Goal: Task Accomplishment & Management: Use online tool/utility

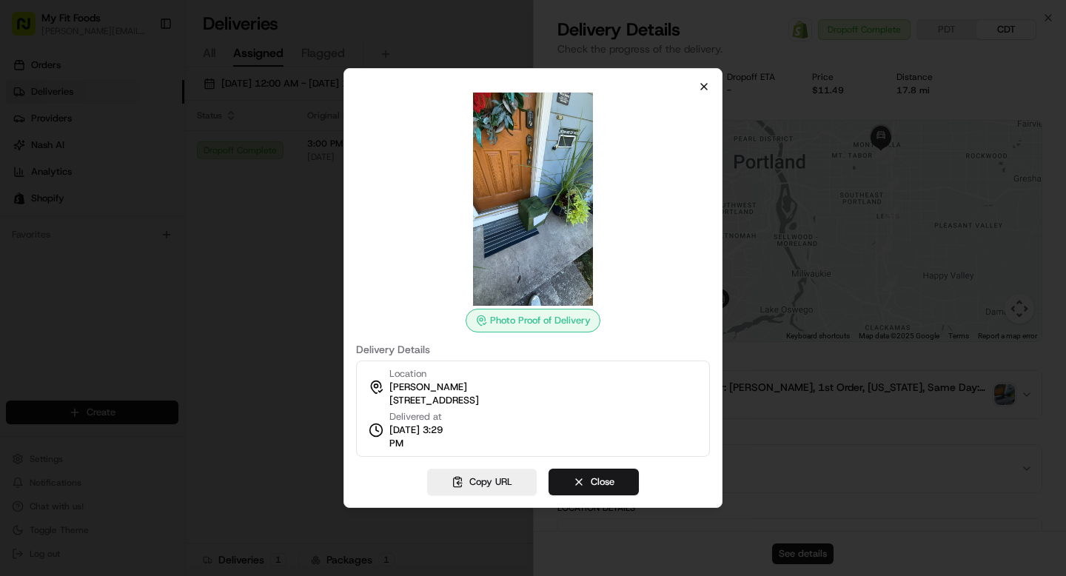
scroll to position [221, 0]
click at [703, 93] on div at bounding box center [533, 199] width 354 height 213
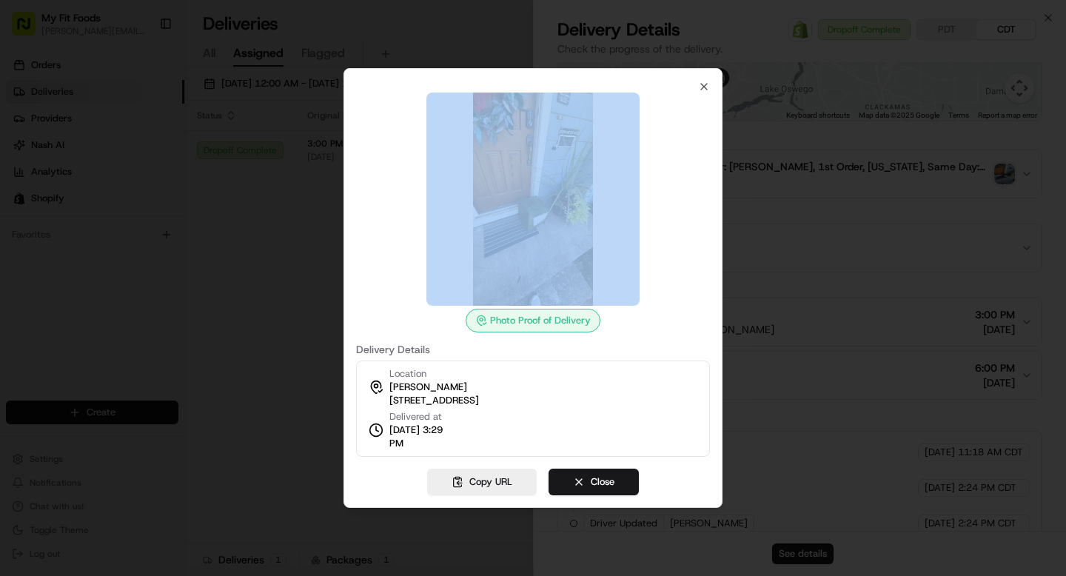
click at [703, 93] on div at bounding box center [533, 199] width 354 height 213
click at [703, 89] on icon "button" at bounding box center [704, 87] width 12 height 12
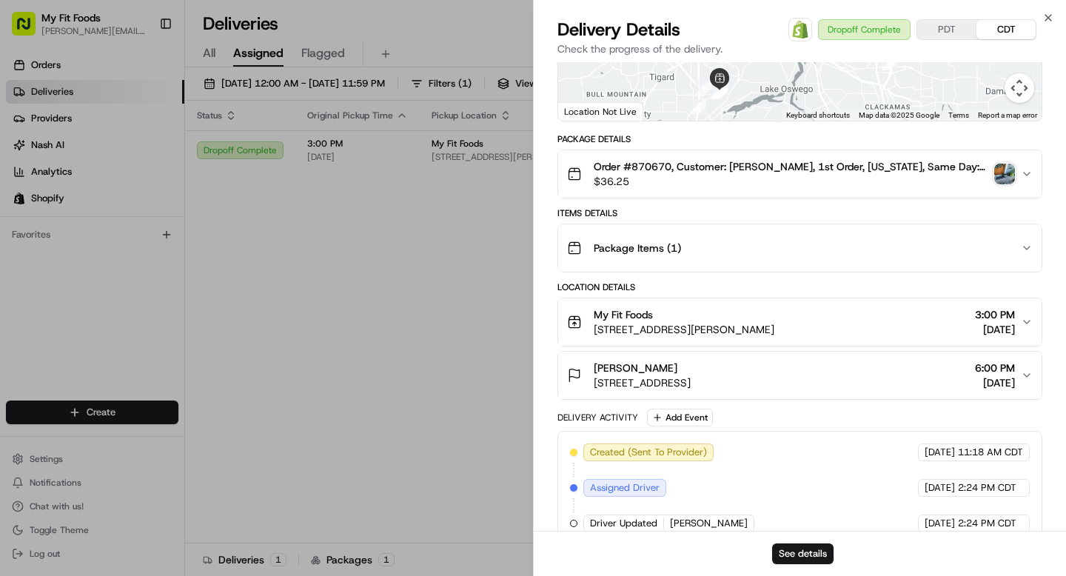
click at [1054, 16] on div "Close Delivery Details Open Order in Shopify Dropoff Complete PDT CDT Check the…" at bounding box center [799, 288] width 533 height 576
click at [1043, 16] on icon "button" at bounding box center [1049, 18] width 12 height 12
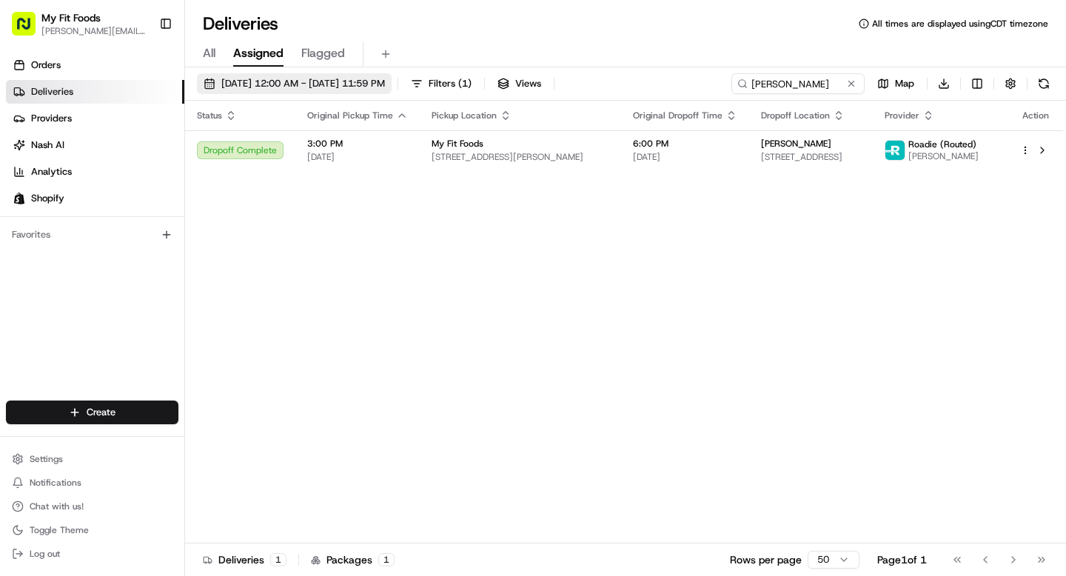
click at [335, 83] on span "08/19/2025 12:00 AM - 08/19/2025 11:59 PM" at bounding box center [303, 83] width 164 height 13
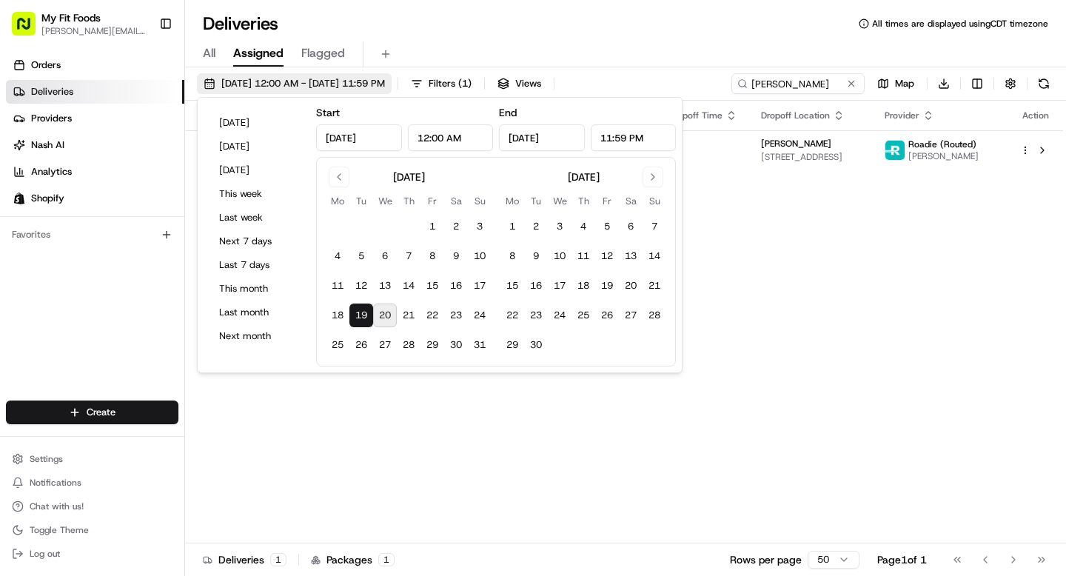
click at [335, 83] on span "08/19/2025 12:00 AM - 08/19/2025 11:59 PM" at bounding box center [303, 83] width 164 height 13
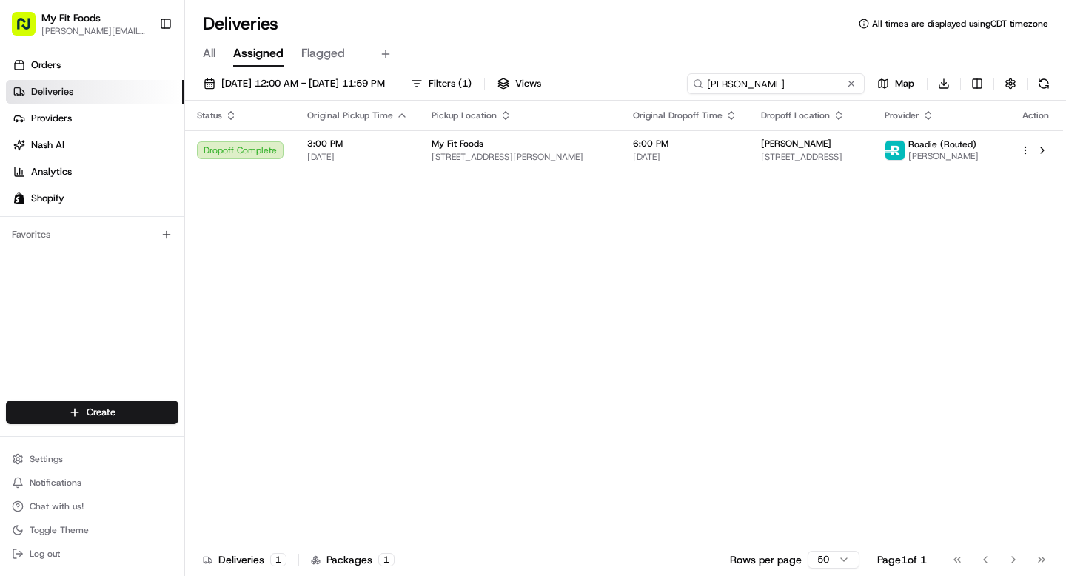
click at [800, 88] on input "Rachel Fazio" at bounding box center [776, 83] width 178 height 21
type input "u"
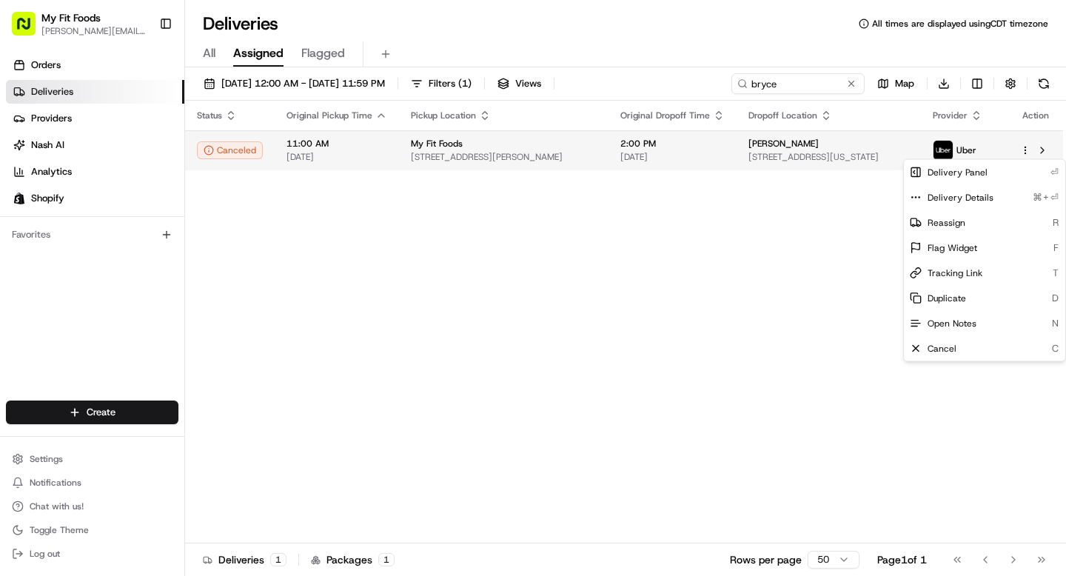
click at [1022, 149] on html "My Fit Foods tyler@myfitfoods.com Toggle Sidebar Orders Deliveries Providers Na…" at bounding box center [533, 288] width 1066 height 576
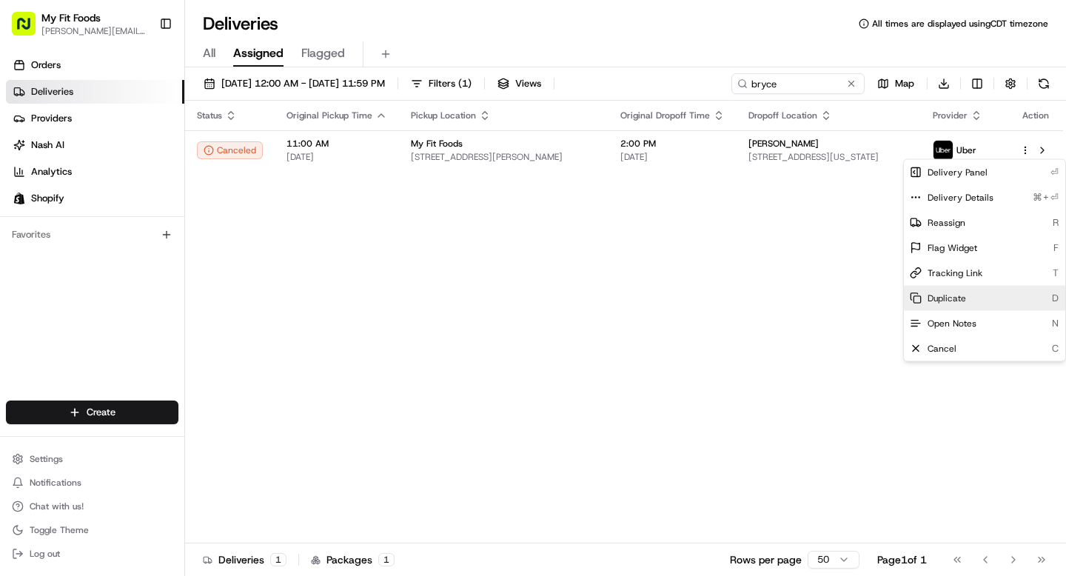
click at [962, 297] on span "Duplicate" at bounding box center [947, 298] width 39 height 12
click at [783, 88] on html "My Fit Foods tyler@myfitfoods.com Toggle Sidebar Orders Deliveries Providers Na…" at bounding box center [533, 288] width 1066 height 576
click at [783, 88] on input "bryce" at bounding box center [776, 83] width 178 height 21
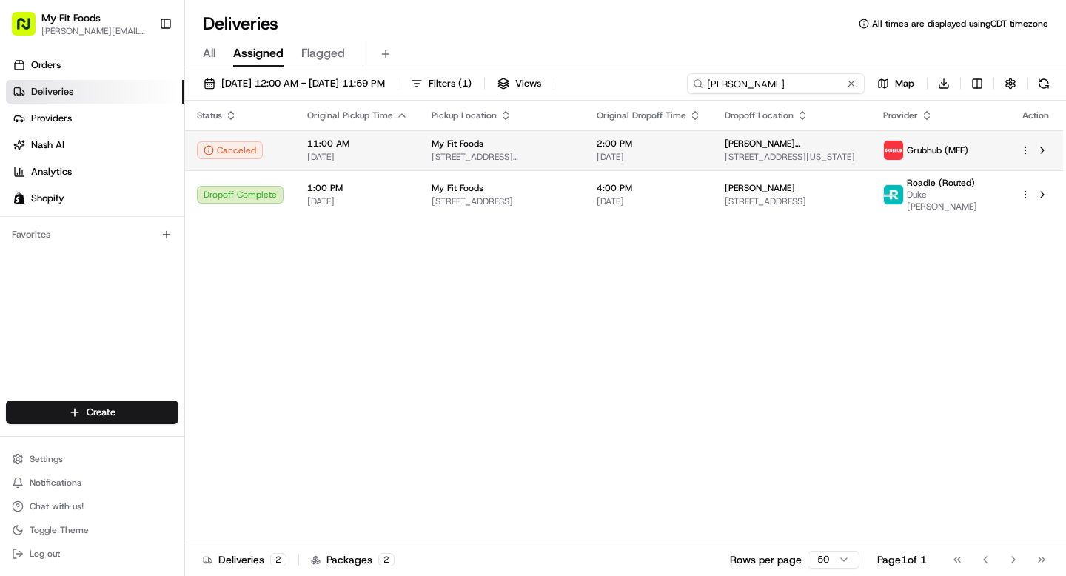
type input "connor"
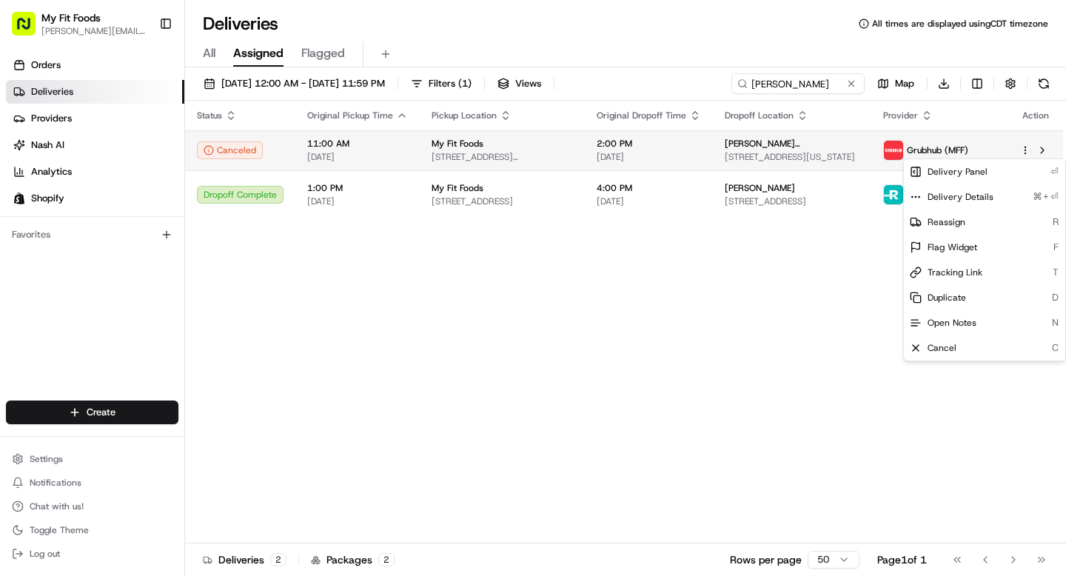
click at [1025, 150] on html "My Fit Foods tyler@myfitfoods.com Toggle Sidebar Orders Deliveries Providers Na…" at bounding box center [533, 288] width 1066 height 576
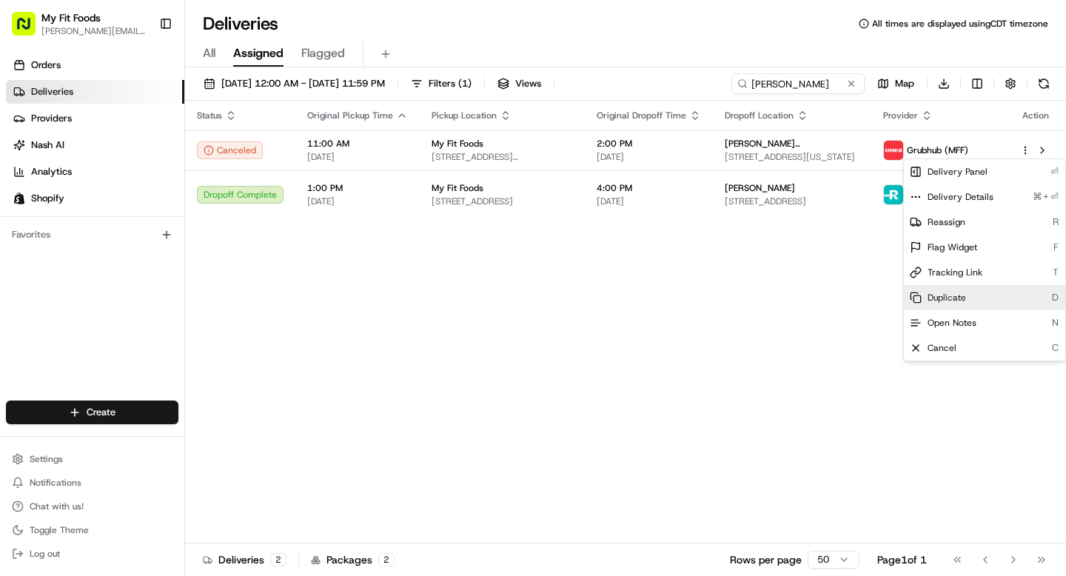
click at [937, 304] on div "Duplicate D" at bounding box center [984, 297] width 161 height 25
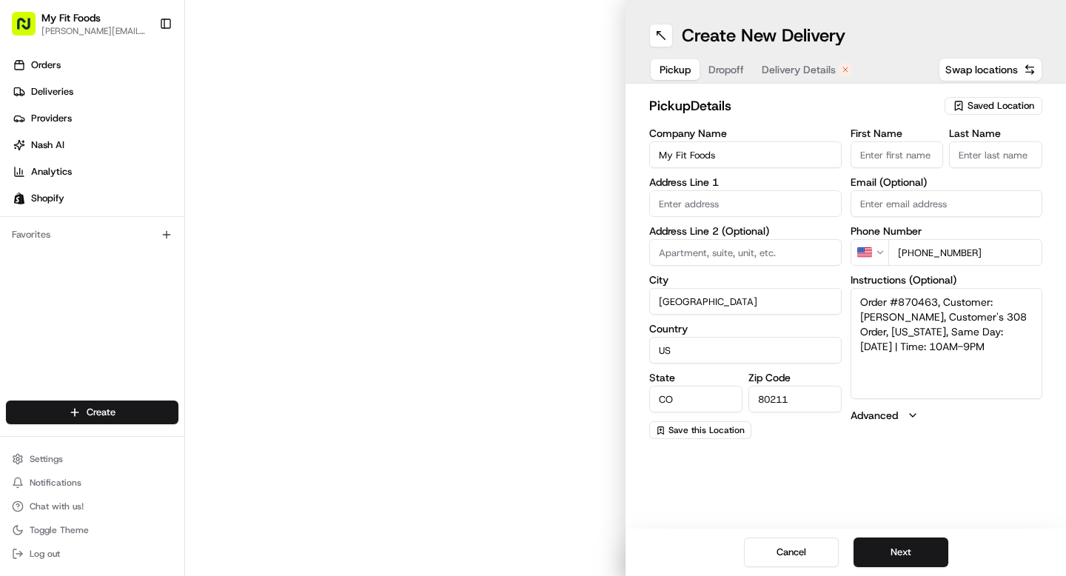
type input "[STREET_ADDRESS][PERSON_NAME]"
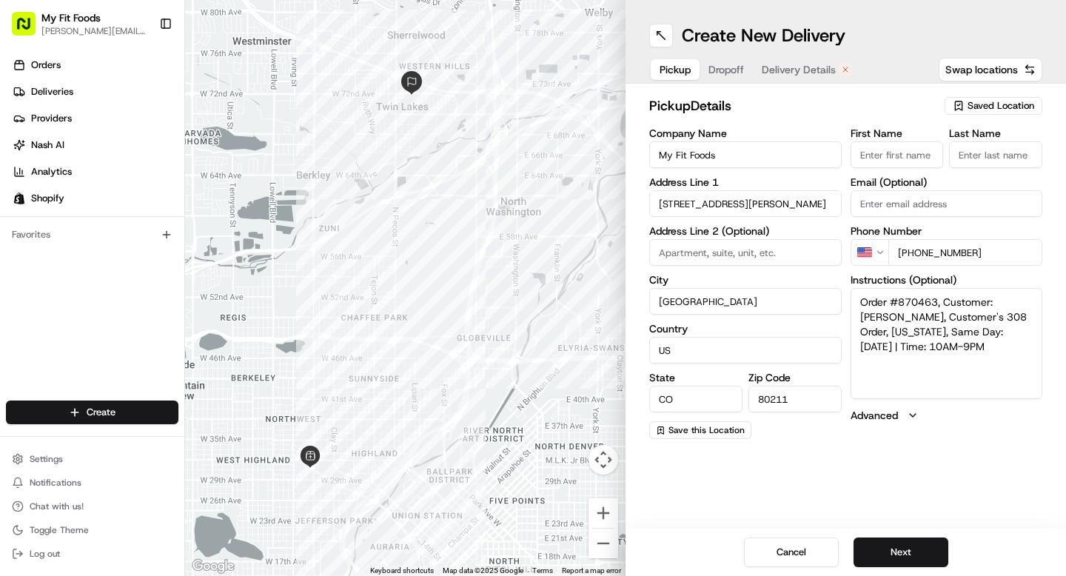
click at [720, 70] on span "Dropoff" at bounding box center [727, 69] width 36 height 15
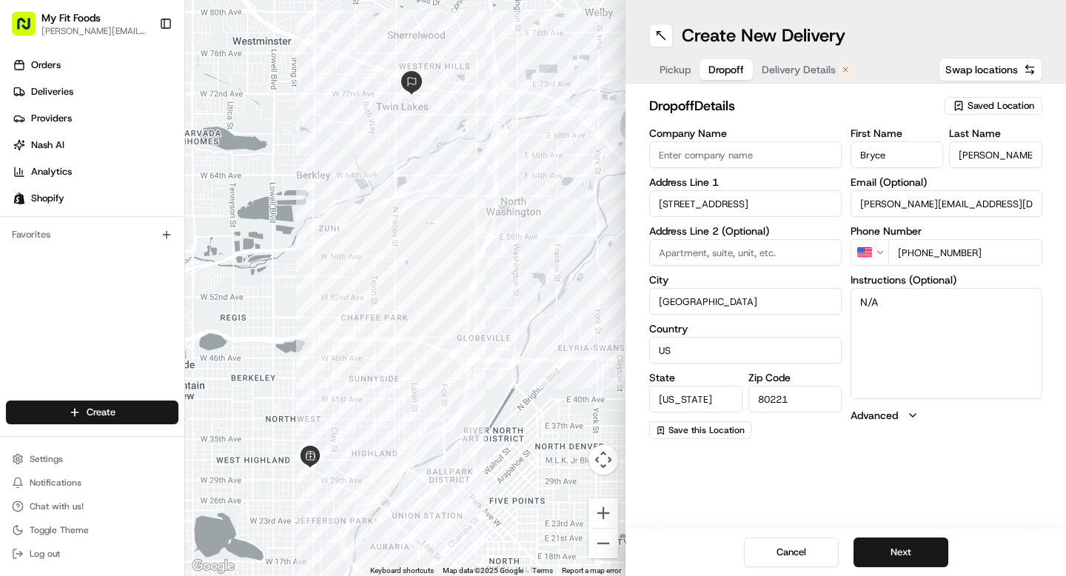
click at [703, 201] on input "[STREET_ADDRESS]" at bounding box center [745, 203] width 193 height 27
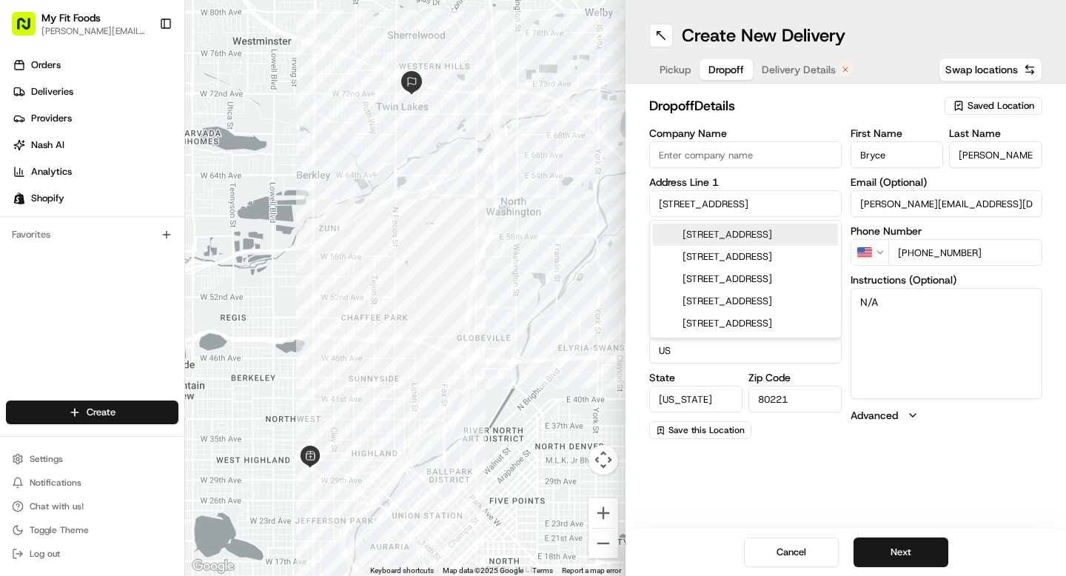
click at [703, 201] on input "[STREET_ADDRESS]" at bounding box center [745, 203] width 193 height 27
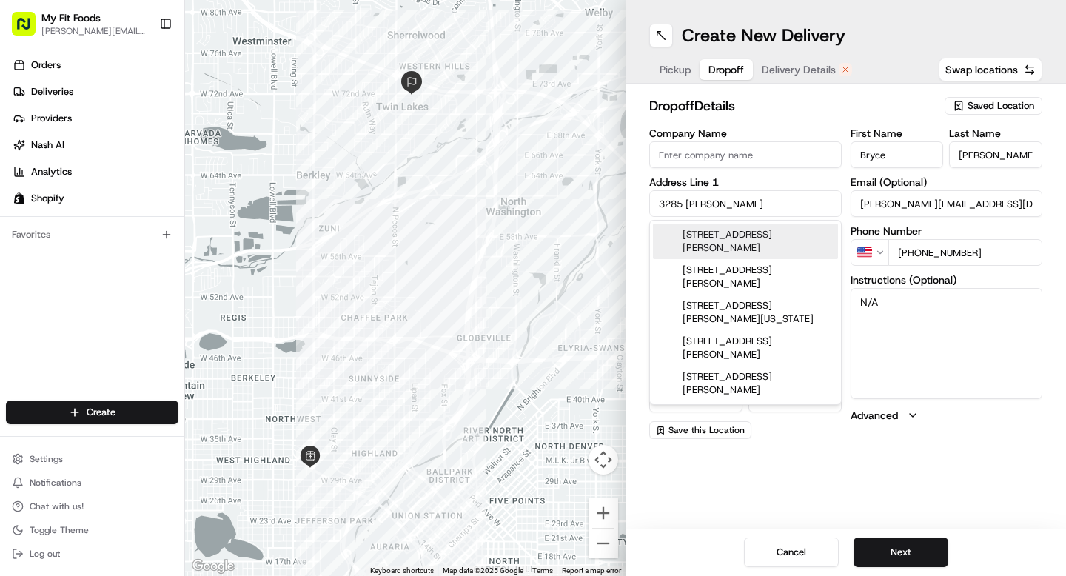
click at [712, 239] on div "[STREET_ADDRESS][PERSON_NAME]" at bounding box center [745, 242] width 185 height 36
type input "[STREET_ADDRESS][PERSON_NAME]"
type input "[GEOGRAPHIC_DATA]"
type input "CO"
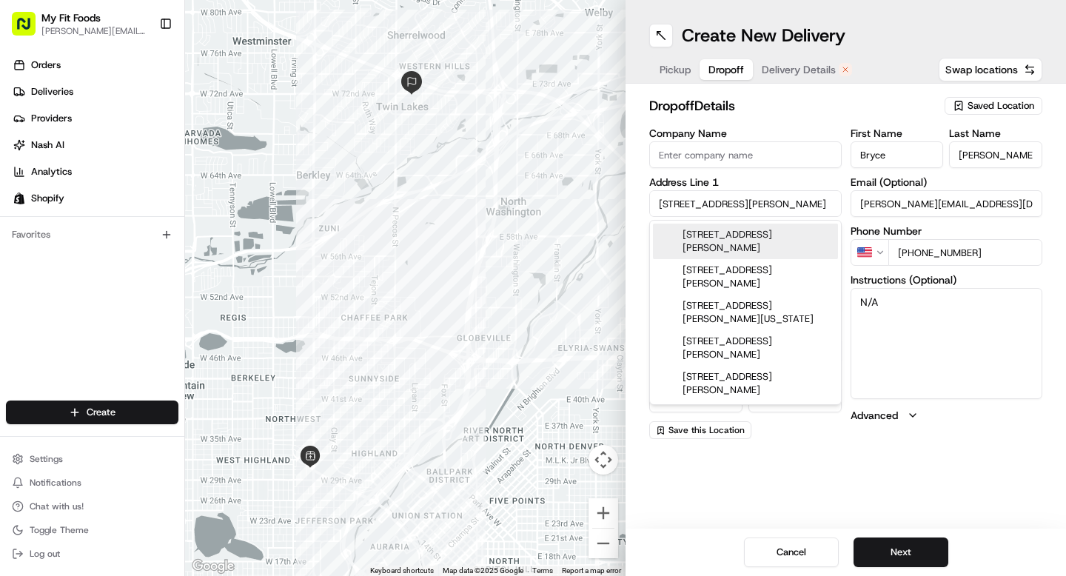
type input "80110"
type input "[STREET_ADDRESS][PERSON_NAME]"
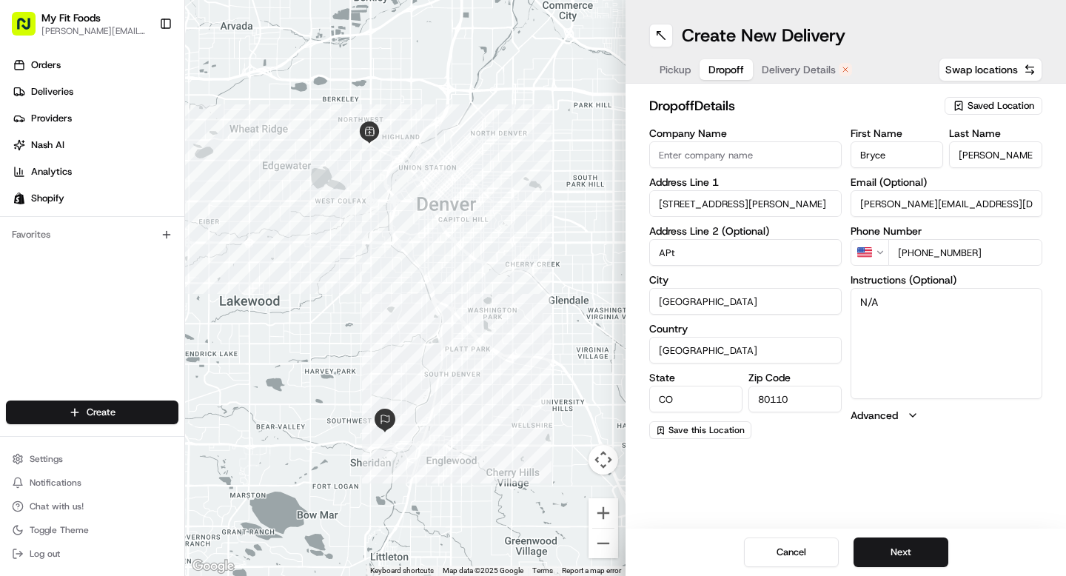
type input "APT 106"
click at [883, 330] on textarea "N/A" at bounding box center [947, 343] width 193 height 111
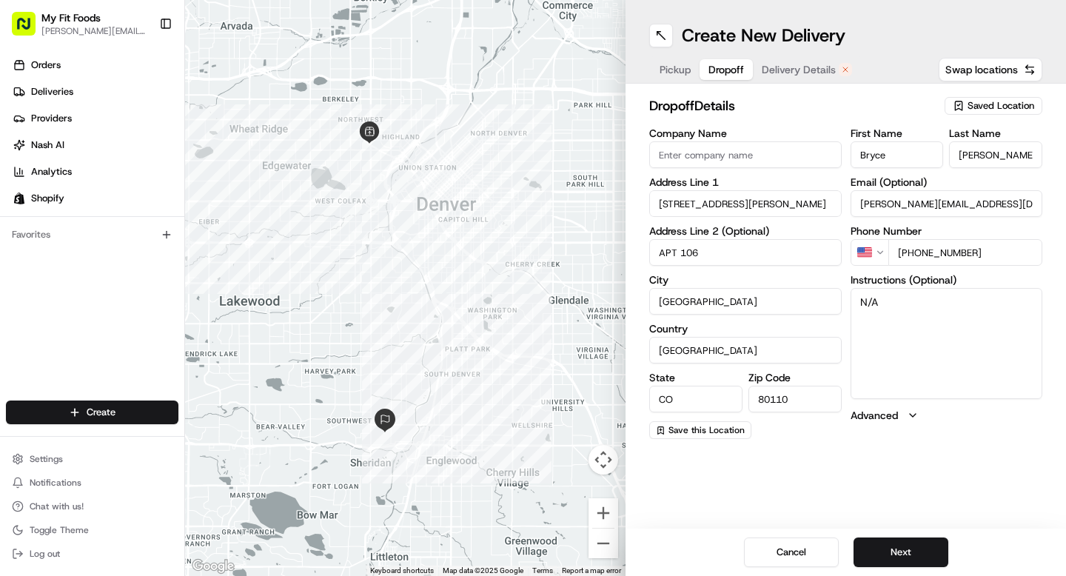
click at [883, 330] on textarea "N/A" at bounding box center [947, 343] width 193 height 111
click at [820, 70] on span "Delivery Details" at bounding box center [799, 69] width 74 height 15
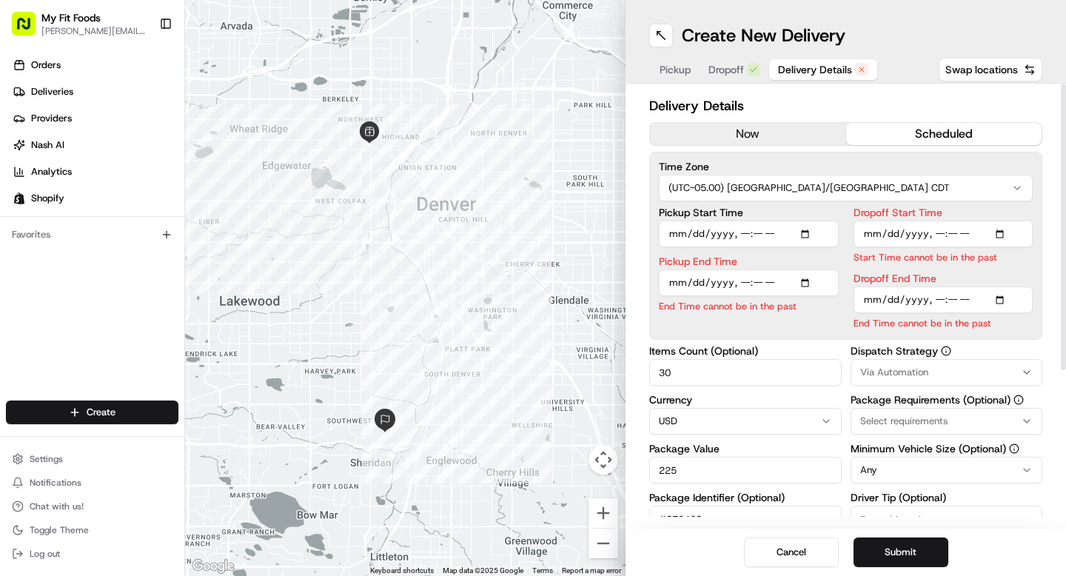
click at [741, 138] on button "now" at bounding box center [748, 134] width 196 height 22
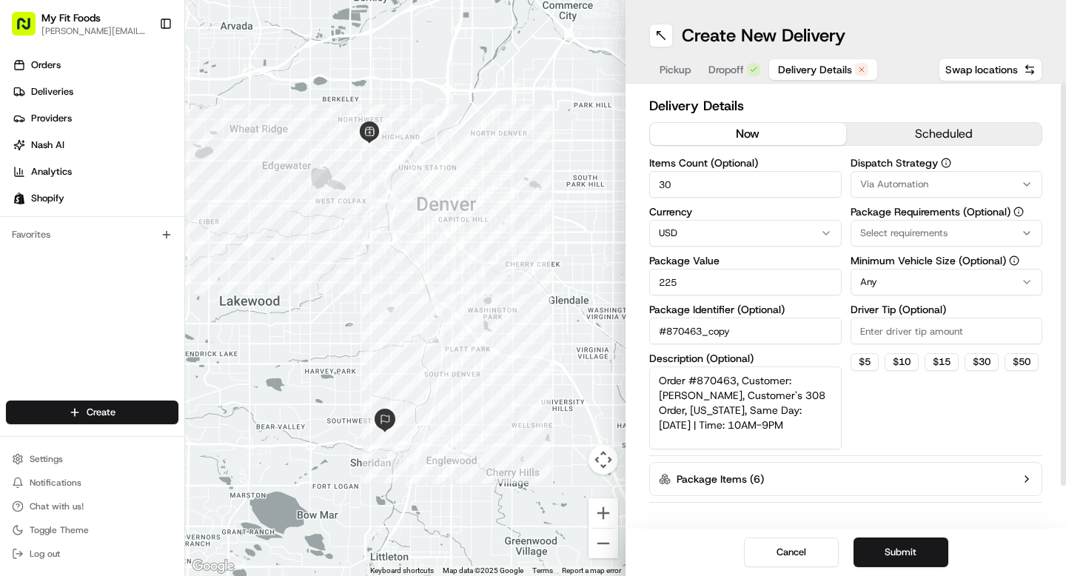
drag, startPoint x: 730, startPoint y: 329, endPoint x: 708, endPoint y: 329, distance: 22.2
click at [708, 329] on input "#870463_copy" at bounding box center [745, 331] width 193 height 27
click at [691, 332] on input "#870463" at bounding box center [745, 331] width 193 height 27
type input "#870463"
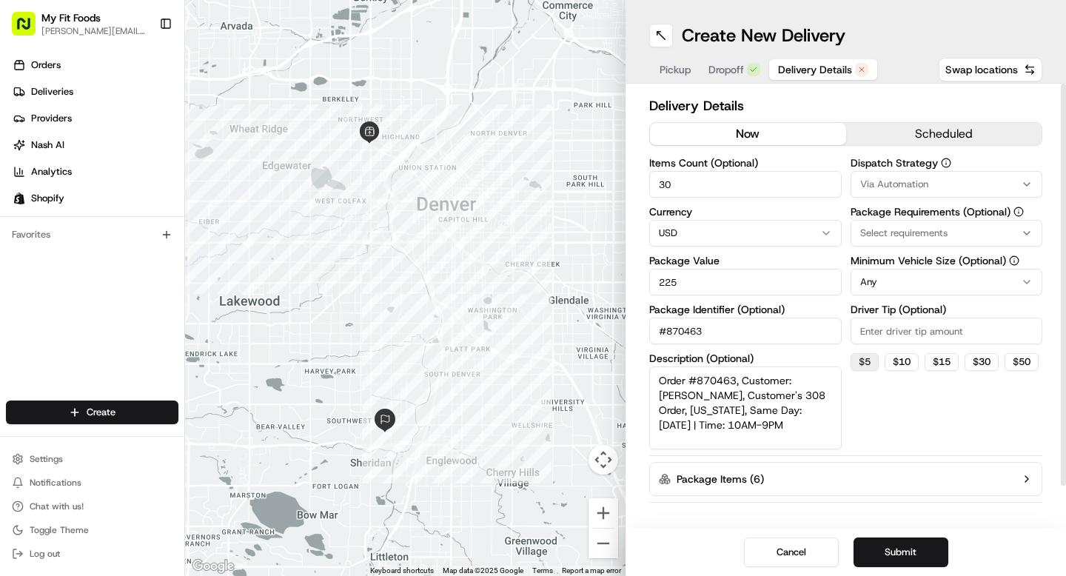
click at [871, 364] on button "$ 5" at bounding box center [865, 362] width 28 height 18
type input "5"
click at [880, 558] on button "Submit" at bounding box center [901, 553] width 95 height 30
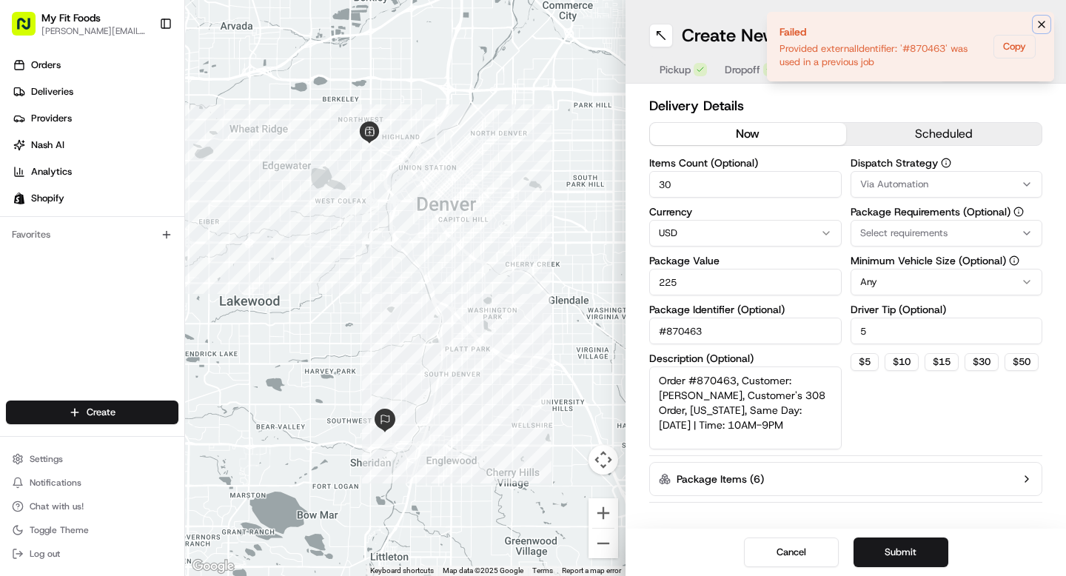
click at [1039, 17] on button "Notifications (F8)" at bounding box center [1042, 25] width 18 height 18
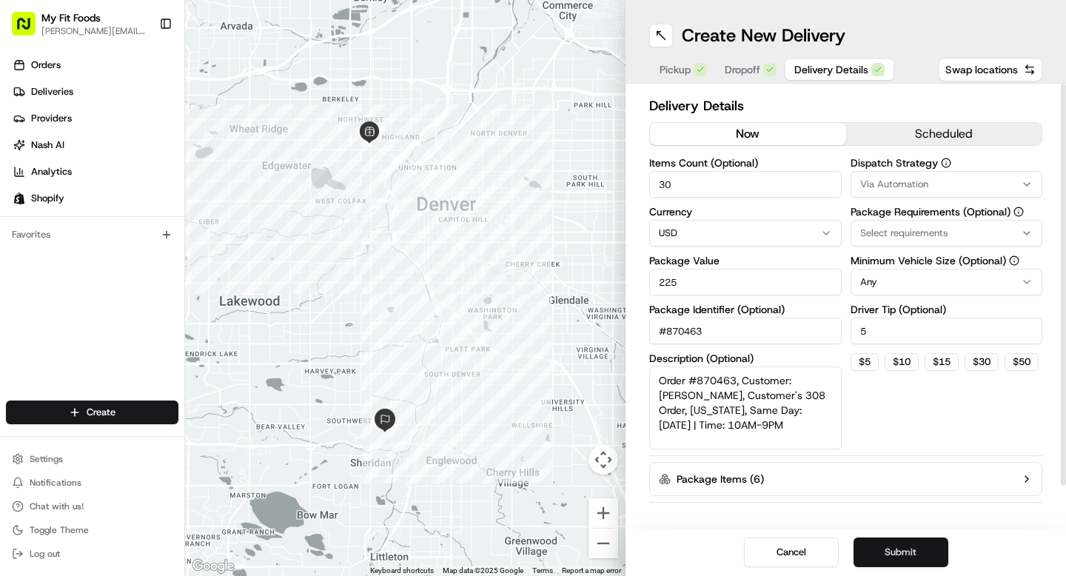
click at [875, 544] on button "Submit" at bounding box center [901, 553] width 95 height 30
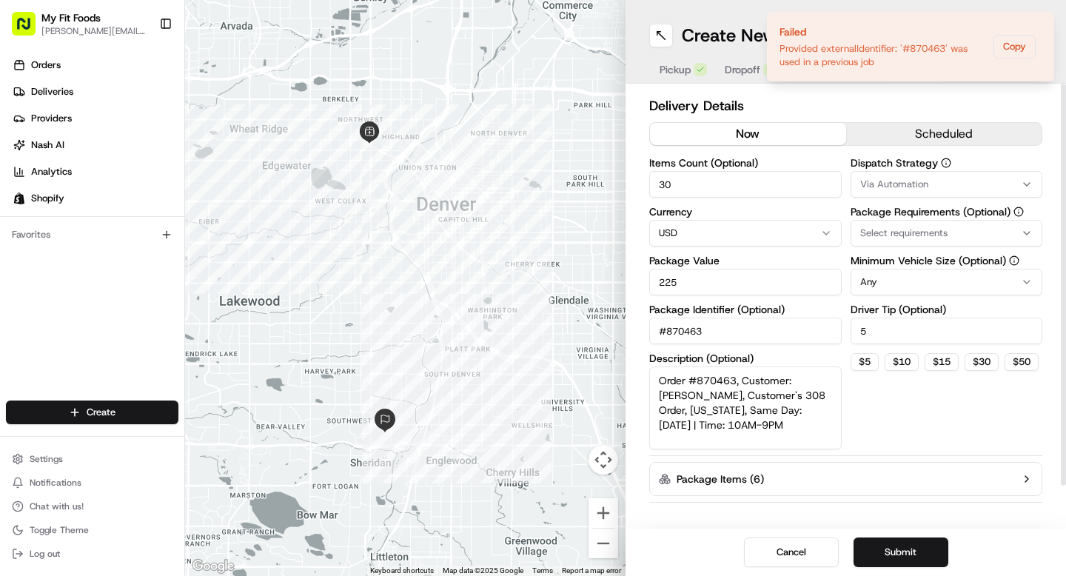
click at [722, 338] on input "#870463" at bounding box center [745, 331] width 193 height 27
click at [668, 330] on input "#870463" at bounding box center [745, 331] width 193 height 27
type input "870463"
click at [908, 552] on button "Submit" at bounding box center [901, 553] width 95 height 30
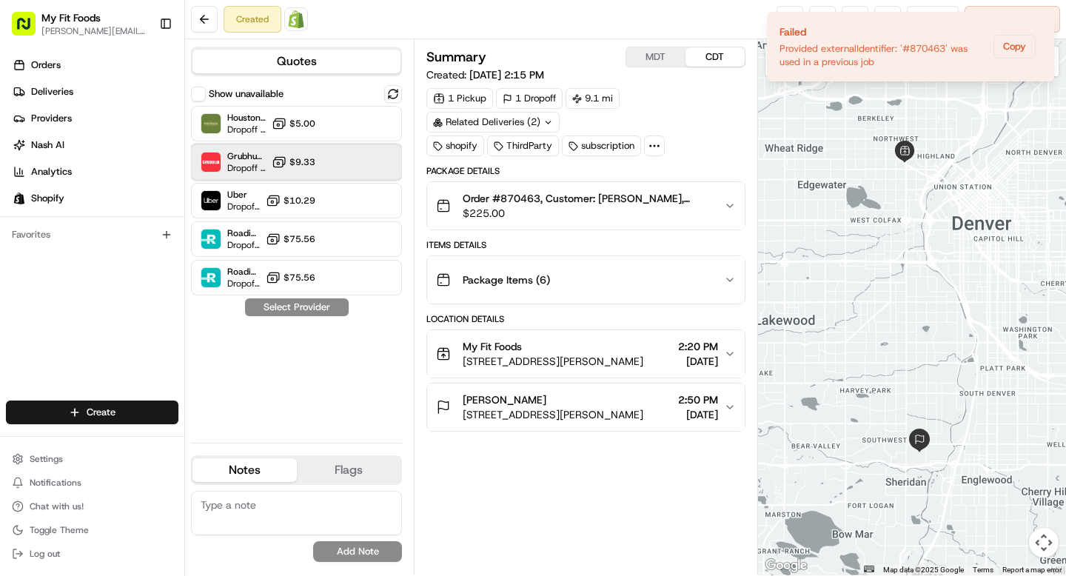
click at [325, 153] on div "Grubhub (MFF) Dropoff ETA 37 minutes $9.33" at bounding box center [296, 162] width 211 height 36
click at [298, 304] on button "Assign Provider" at bounding box center [296, 307] width 105 height 18
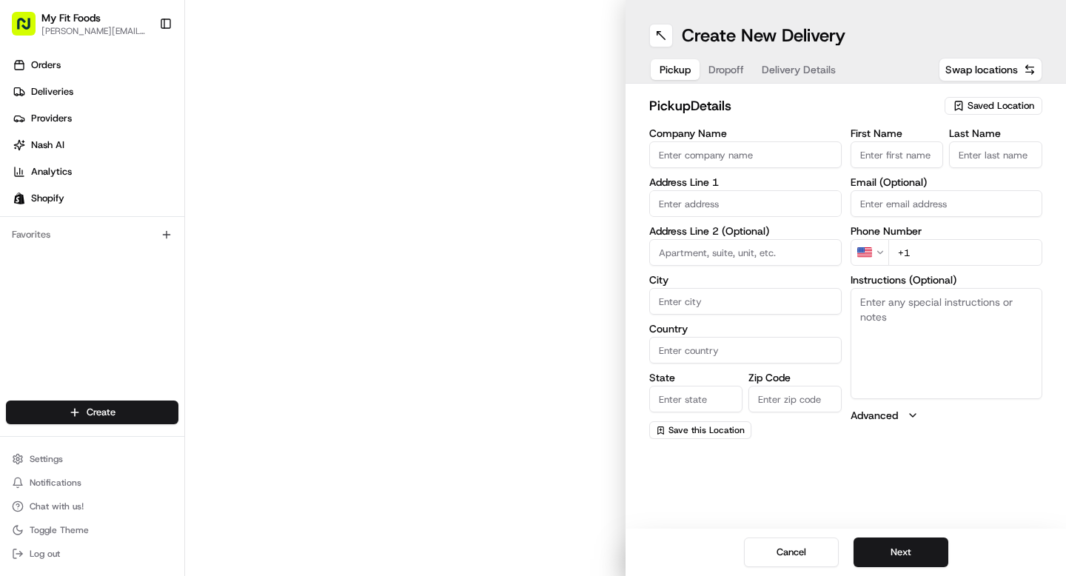
type input "My Fit Foods"
type input "[GEOGRAPHIC_DATA]"
type input "US"
type input "CO"
type input "80211"
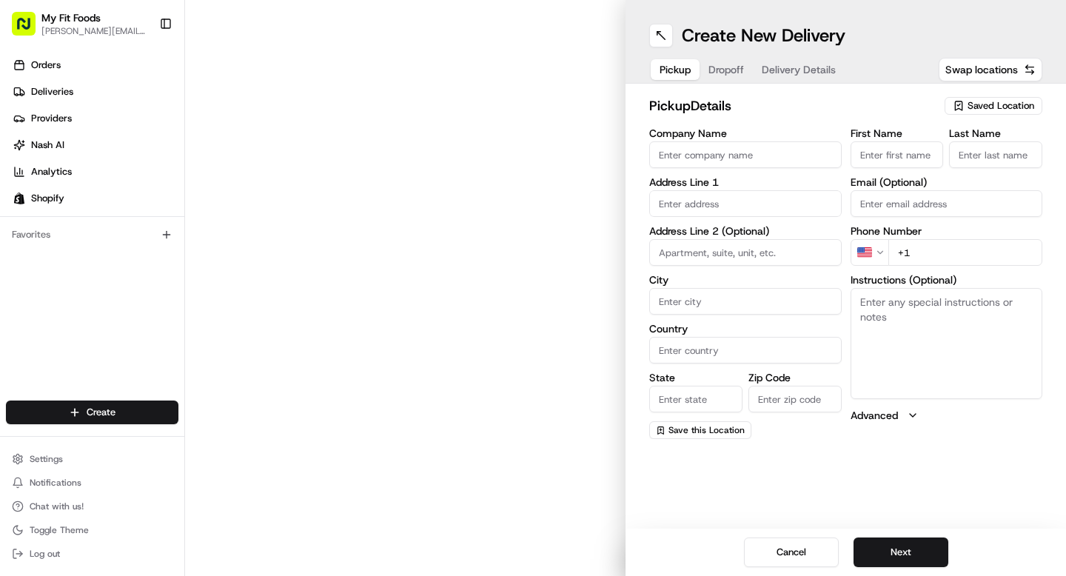
type input "[PHONE_NUMBER]"
type textarea "Order #870462, Customer: [PERSON_NAME] [PERSON_NAME], Customer's 308 Order, [US…"
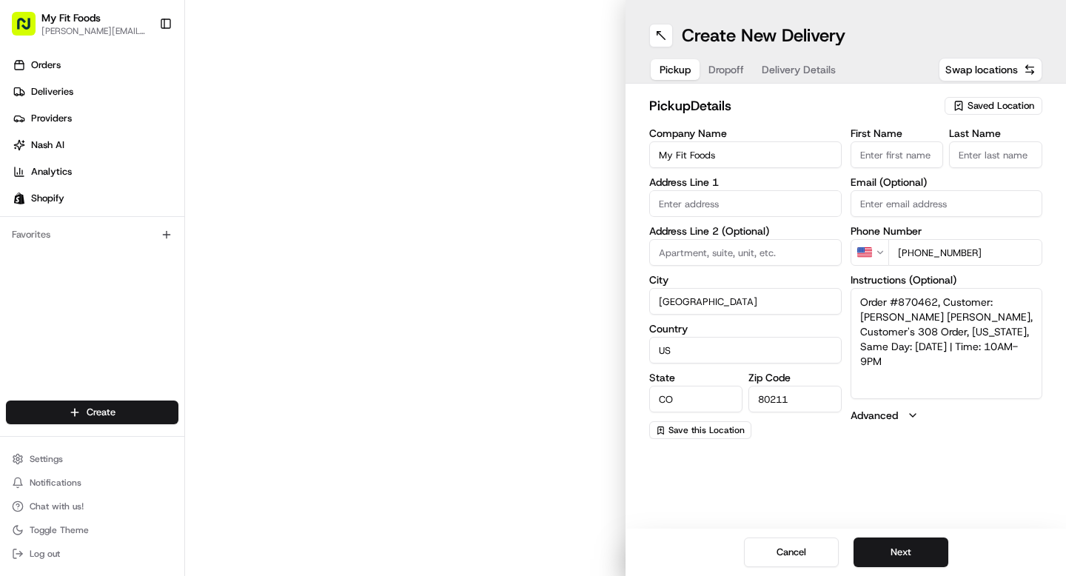
type input "[STREET_ADDRESS][PERSON_NAME]"
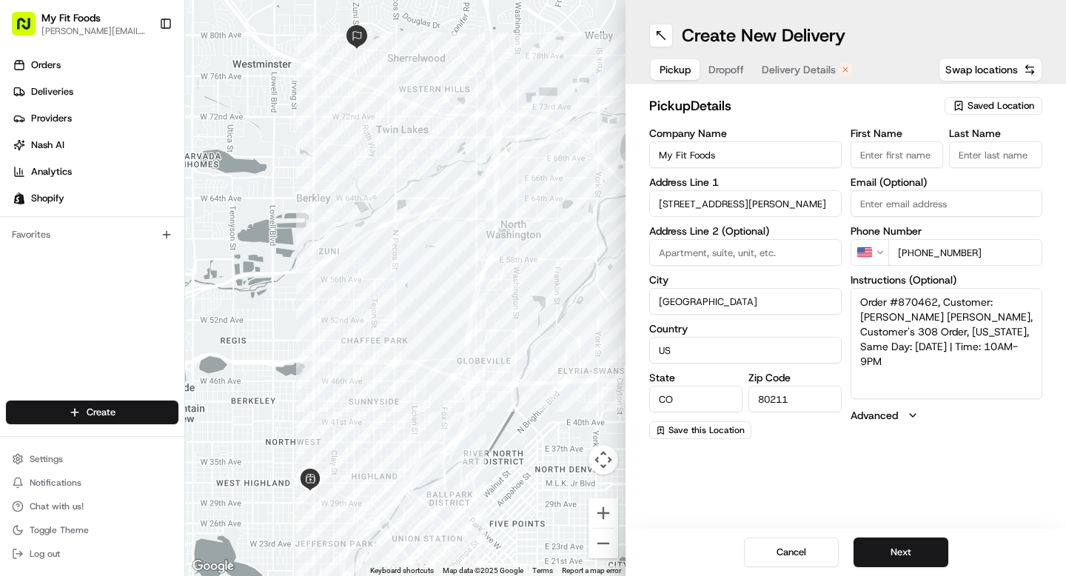
click at [806, 67] on span "Delivery Details" at bounding box center [799, 69] width 74 height 15
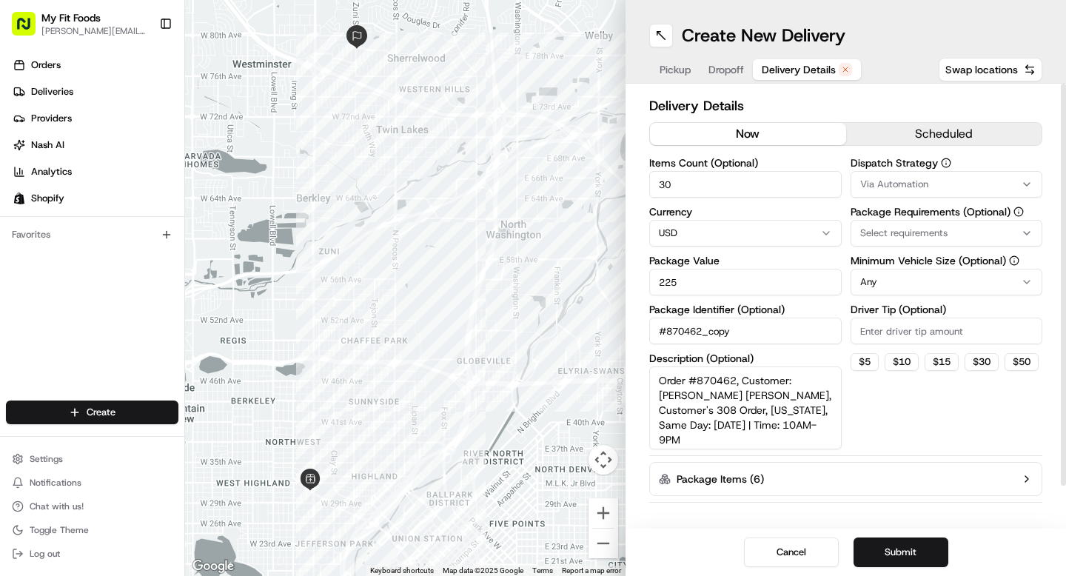
click at [741, 135] on button "now" at bounding box center [748, 134] width 196 height 22
drag, startPoint x: 740, startPoint y: 332, endPoint x: 709, endPoint y: 333, distance: 31.1
click at [709, 333] on input "#870462_copy" at bounding box center [745, 331] width 193 height 27
click at [666, 330] on input "#870462" at bounding box center [745, 331] width 193 height 27
click at [666, 330] on input "870462" at bounding box center [745, 331] width 193 height 27
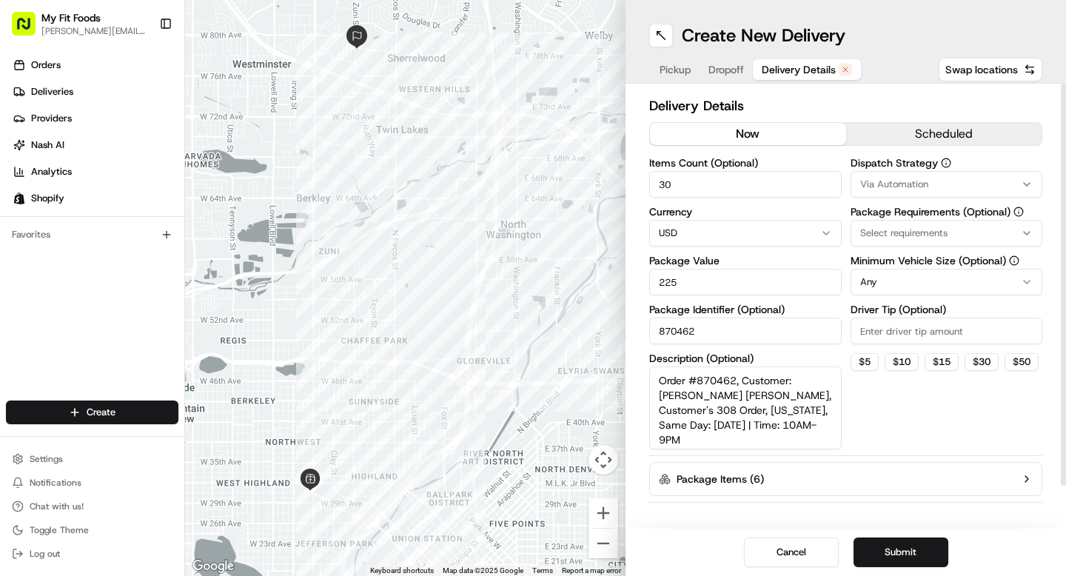
click at [666, 330] on input "870462" at bounding box center [745, 331] width 193 height 27
type input "870462"
click at [874, 367] on button "$ 5" at bounding box center [865, 362] width 28 height 18
type input "5"
click at [891, 552] on button "Submit" at bounding box center [901, 553] width 95 height 30
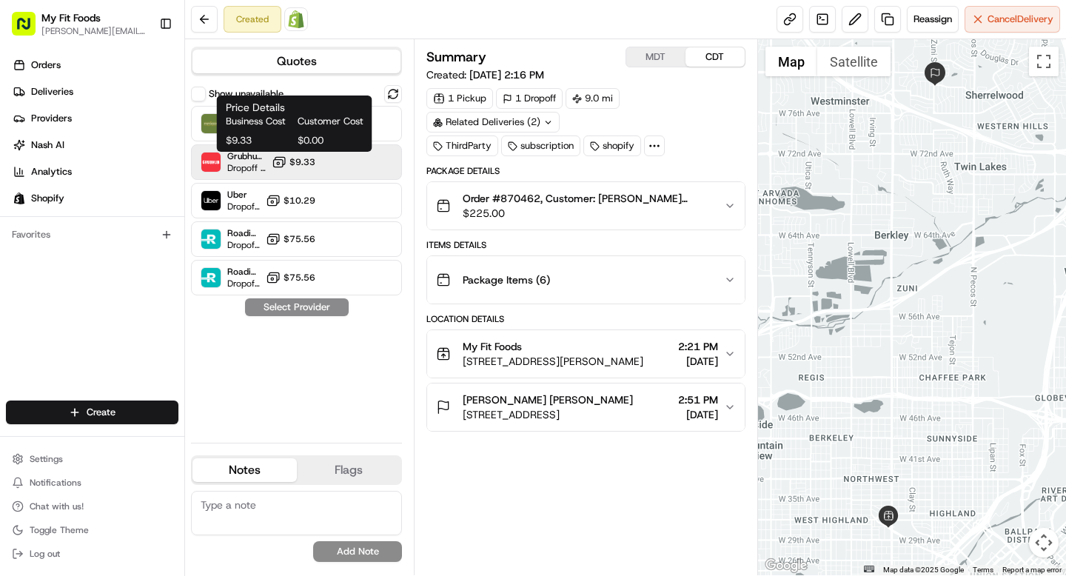
click at [308, 161] on span "$9.33" at bounding box center [303, 162] width 26 height 12
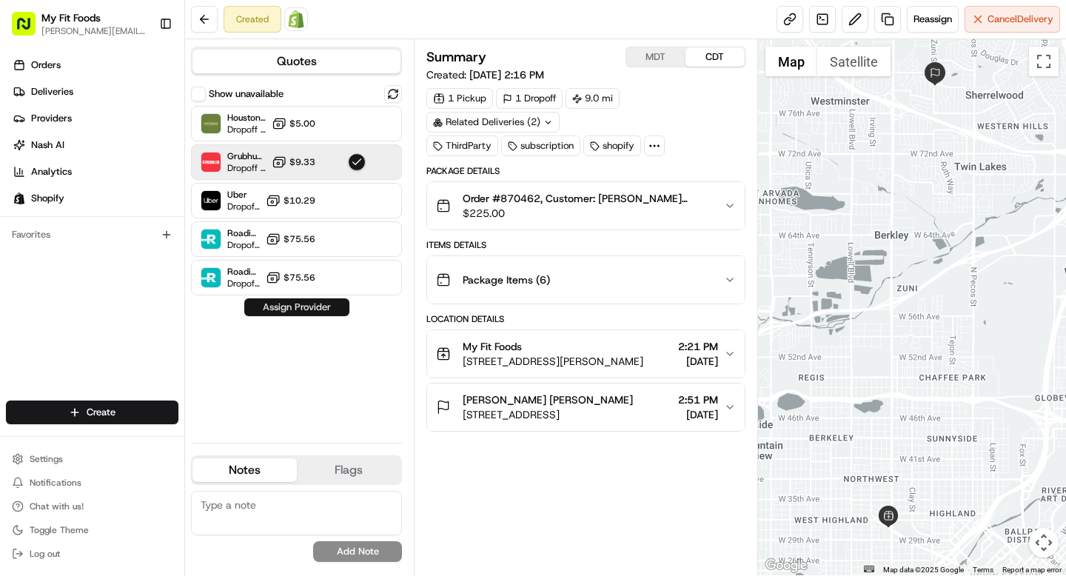
click at [309, 305] on button "Assign Provider" at bounding box center [296, 307] width 105 height 18
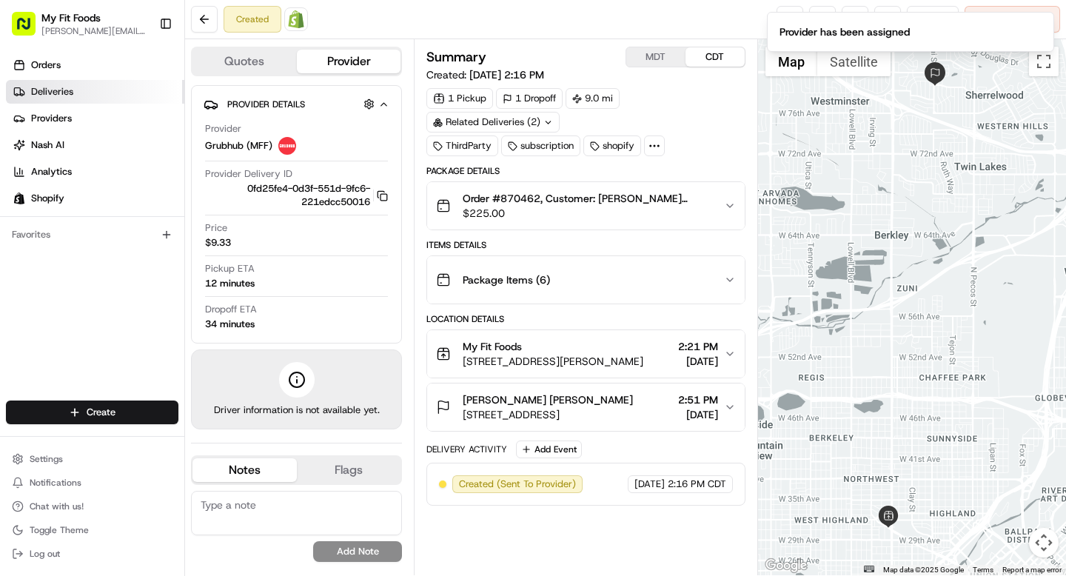
click at [56, 86] on span "Deliveries" at bounding box center [52, 91] width 42 height 13
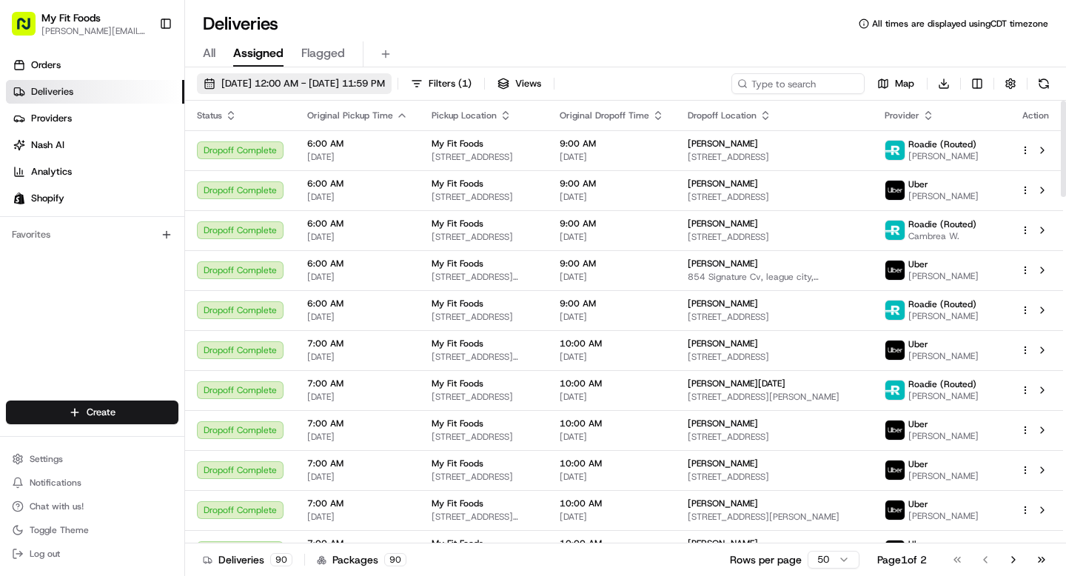
click at [357, 90] on span "08/20/2025 12:00 AM - 08/20/2025 11:59 PM" at bounding box center [303, 83] width 164 height 13
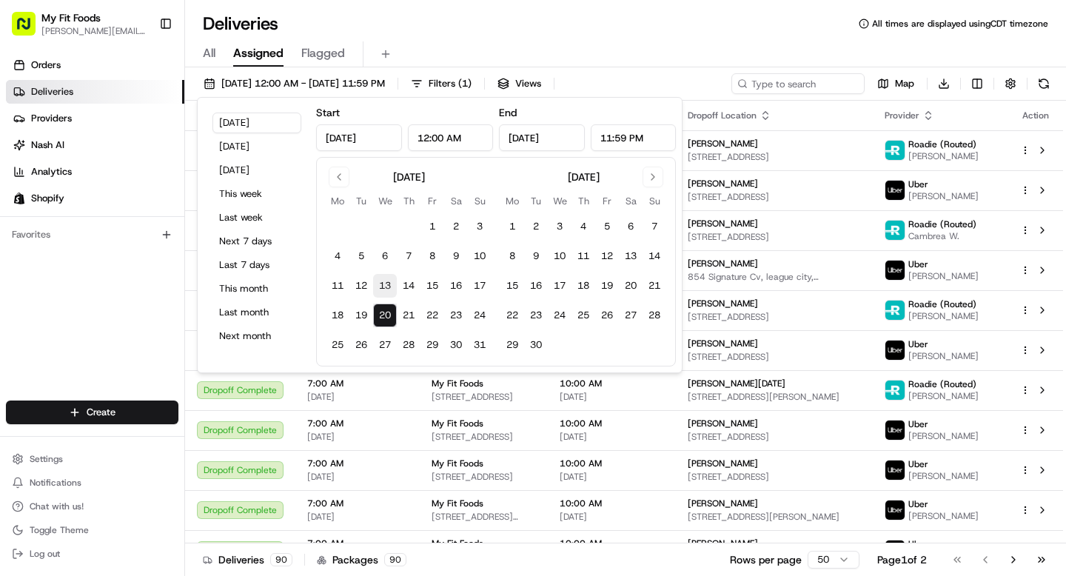
click at [381, 290] on button "13" at bounding box center [385, 286] width 24 height 24
type input "Aug 13, 2025"
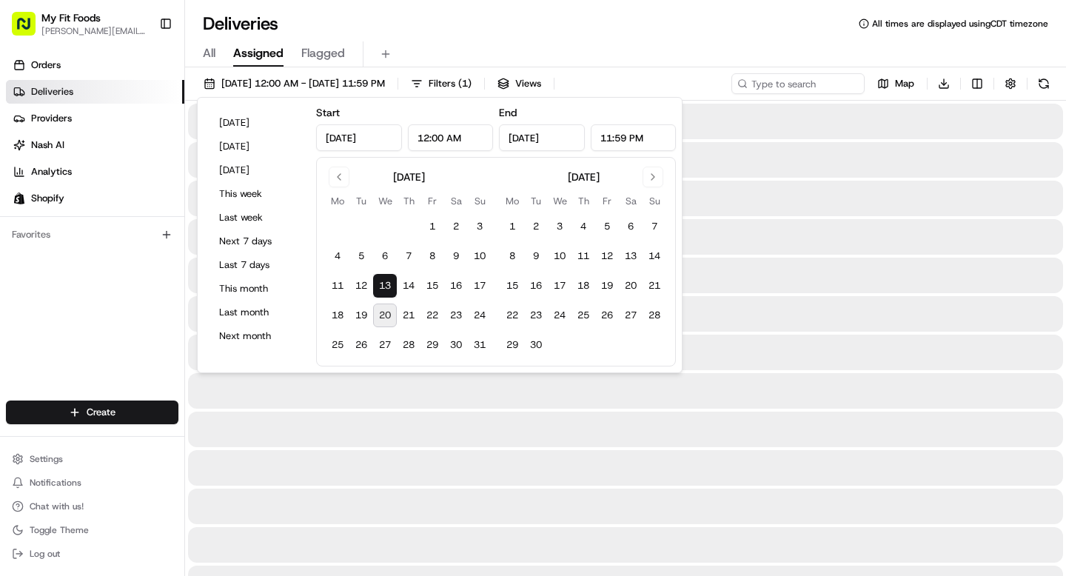
click at [381, 290] on button "13" at bounding box center [385, 286] width 24 height 24
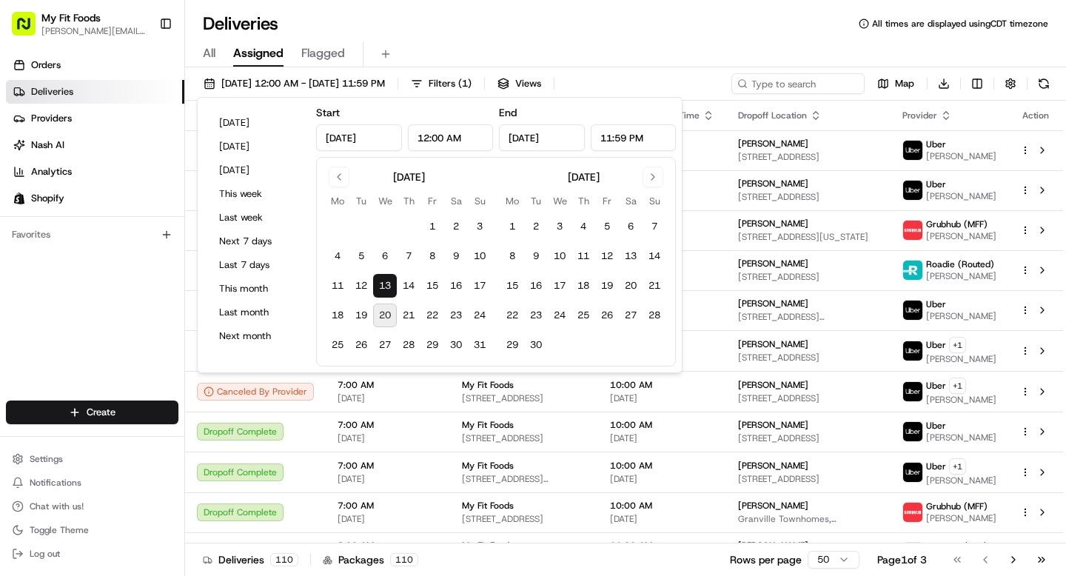
click at [381, 322] on button "20" at bounding box center [385, 316] width 24 height 24
type input "Aug 20, 2025"
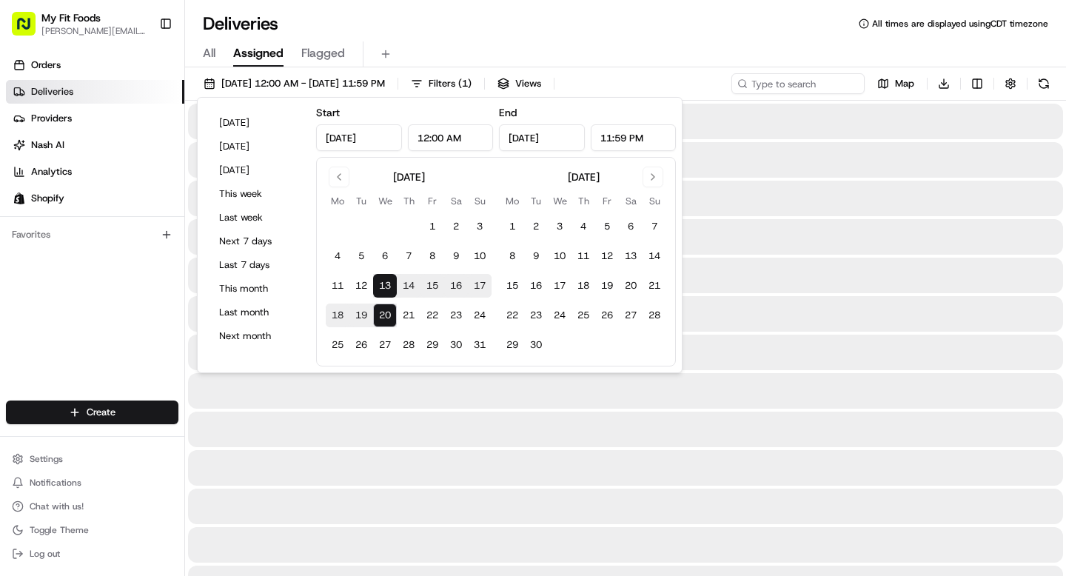
click at [381, 322] on button "20" at bounding box center [385, 316] width 24 height 24
type input "Aug 20, 2025"
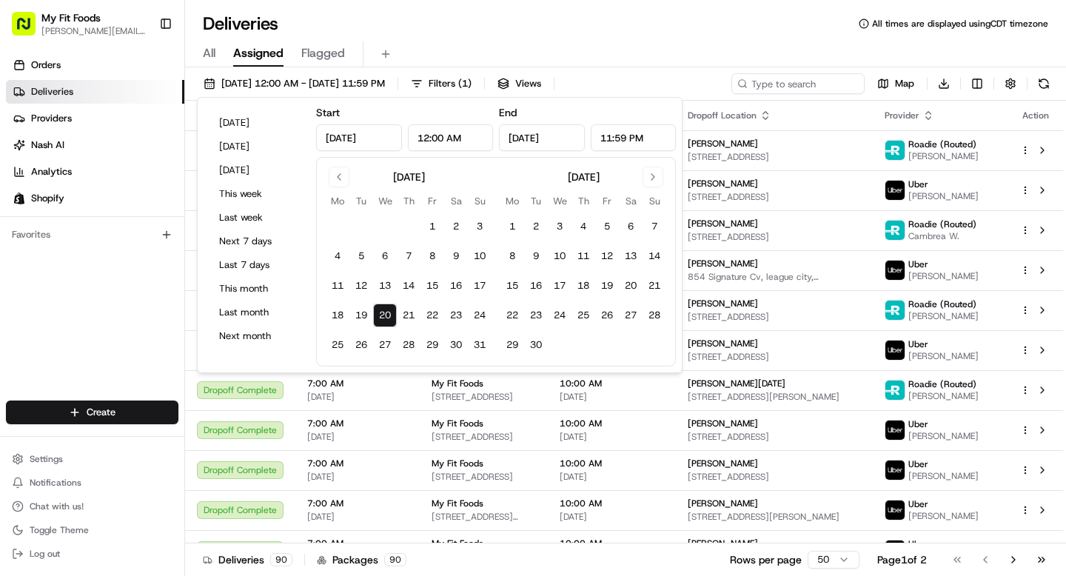
click at [487, 36] on div "All Assigned Flagged" at bounding box center [625, 52] width 881 height 32
